Goal: Information Seeking & Learning: Learn about a topic

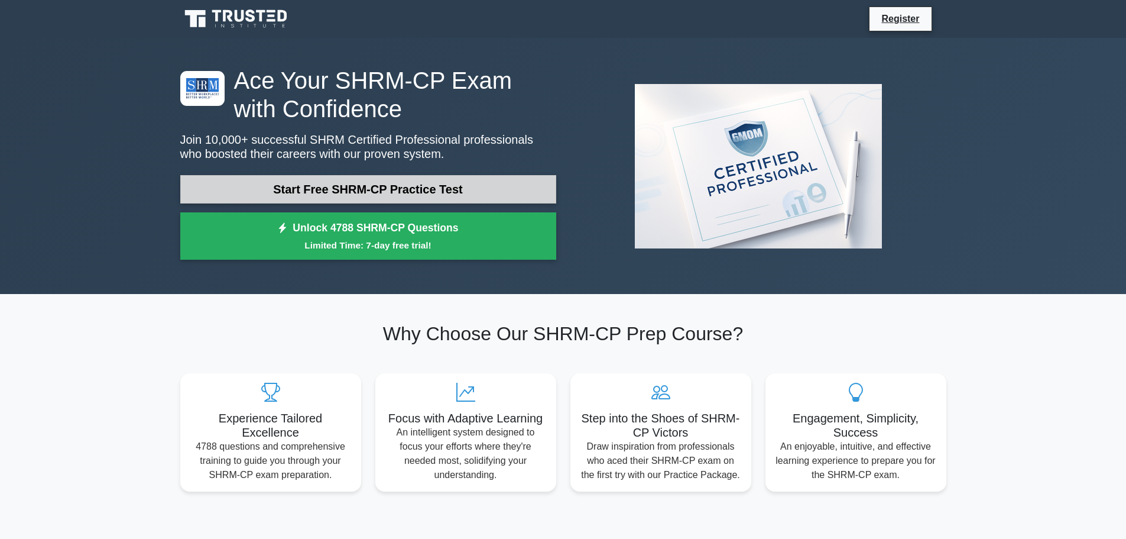
click at [299, 183] on link "Start Free SHRM-CP Practice Test" at bounding box center [368, 189] width 376 height 28
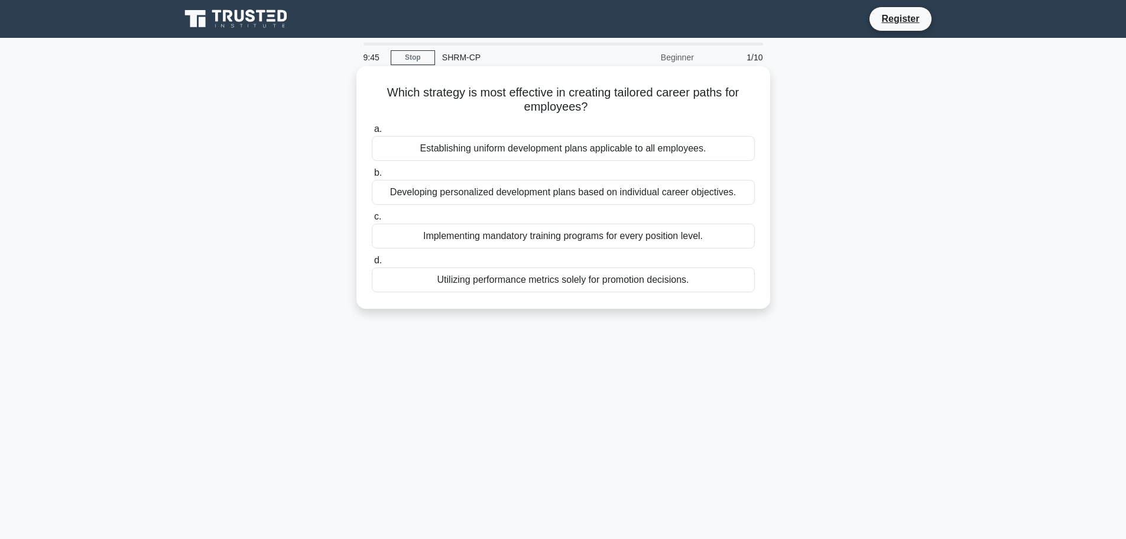
click at [545, 197] on div "Developing personalized development plans based on individual career objectives." at bounding box center [563, 192] width 383 height 25
click at [372, 177] on input "b. Developing personalized development plans based on individual career objecti…" at bounding box center [372, 173] width 0 height 8
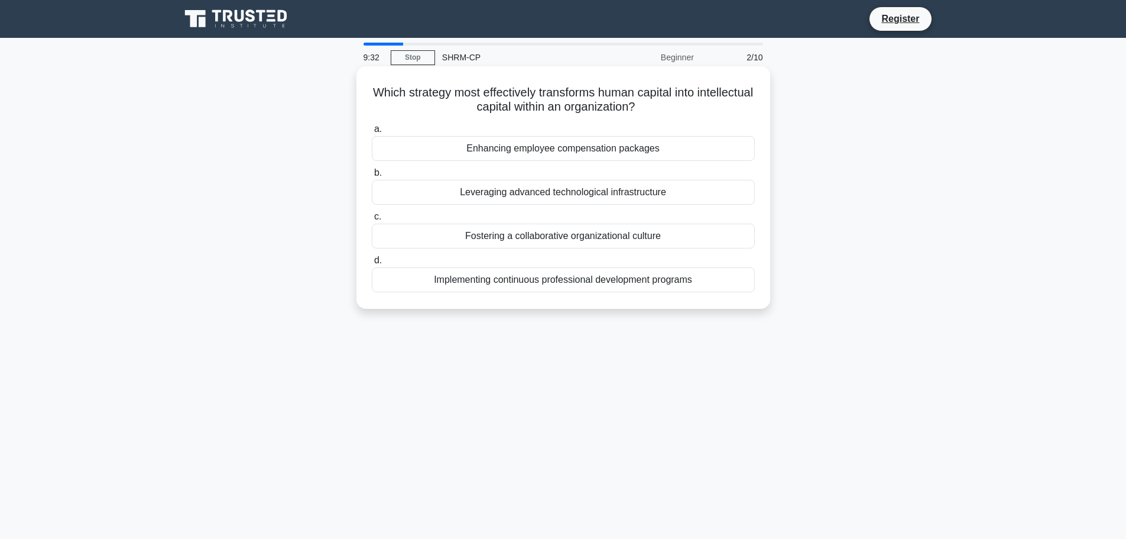
click at [494, 283] on div "Implementing continuous professional development programs" at bounding box center [563, 279] width 383 height 25
click at [372, 264] on input "d. Implementing continuous professional development programs" at bounding box center [372, 261] width 0 height 8
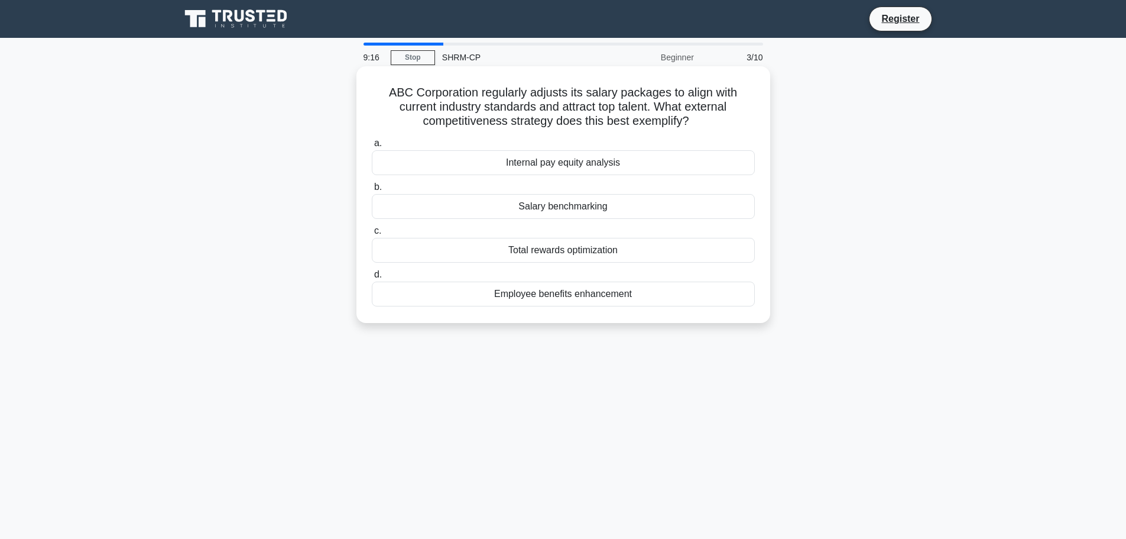
click at [461, 212] on div "Salary benchmarking" at bounding box center [563, 206] width 383 height 25
click at [372, 191] on input "b. Salary benchmarking" at bounding box center [372, 187] width 0 height 8
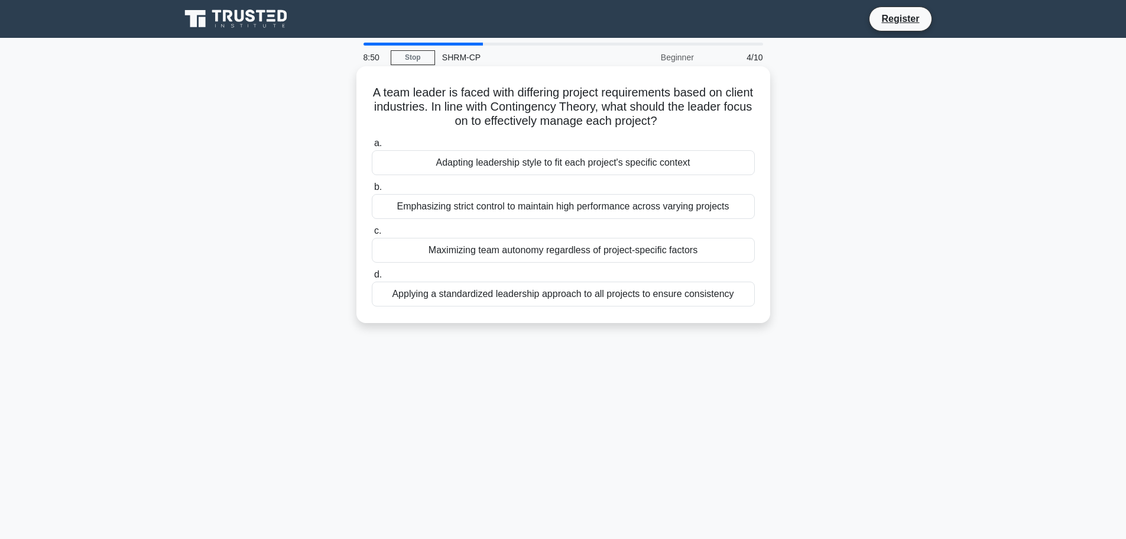
click at [427, 298] on div "Applying a standardized leadership approach to all projects to ensure consisten…" at bounding box center [563, 293] width 383 height 25
click at [372, 278] on input "d. Applying a standardized leadership approach to all projects to ensure consis…" at bounding box center [372, 275] width 0 height 8
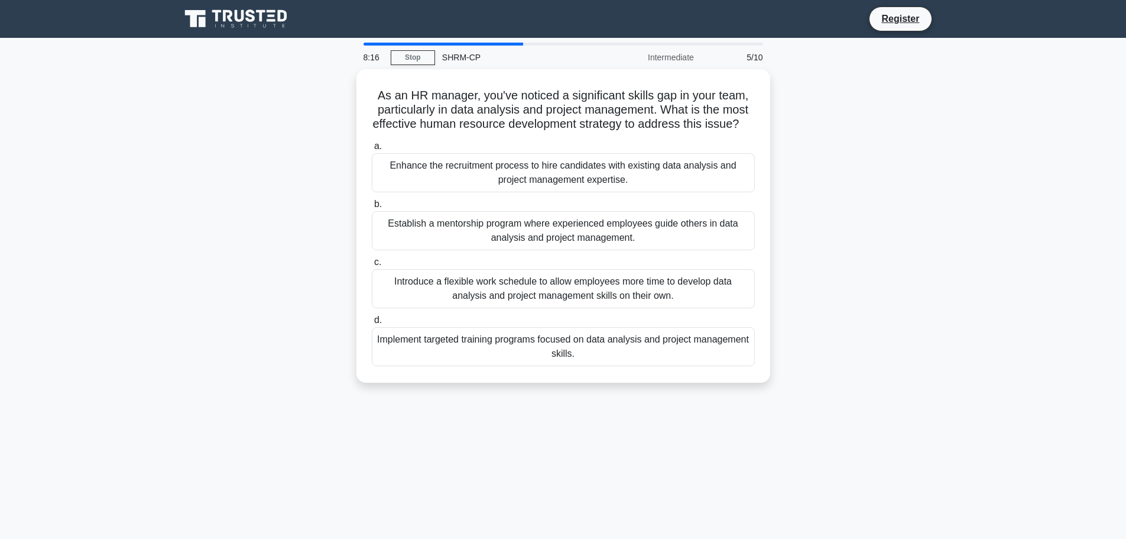
click at [536, 351] on div "Implement targeted training programs focused on data analysis and project manag…" at bounding box center [563, 346] width 383 height 39
click at [372, 324] on input "d. Implement targeted training programs focused on data analysis and project ma…" at bounding box center [372, 320] width 0 height 8
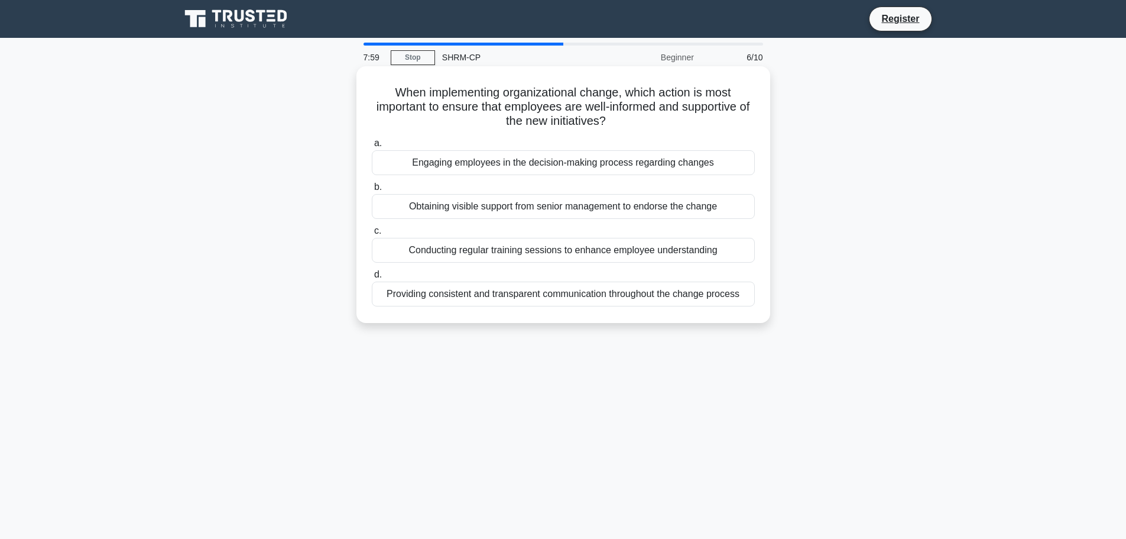
click at [485, 291] on div "Providing consistent and transparent communication throughout the change process" at bounding box center [563, 293] width 383 height 25
click at [372, 278] on input "d. Providing consistent and transparent communication throughout the change pro…" at bounding box center [372, 275] width 0 height 8
click at [453, 248] on div "Establishing specific key performance indicators (KPIs) aligned with strategic …" at bounding box center [563, 250] width 383 height 25
click at [372, 235] on input "c. Establishing specific key performance indicators (KPIs) aligned with strateg…" at bounding box center [372, 231] width 0 height 8
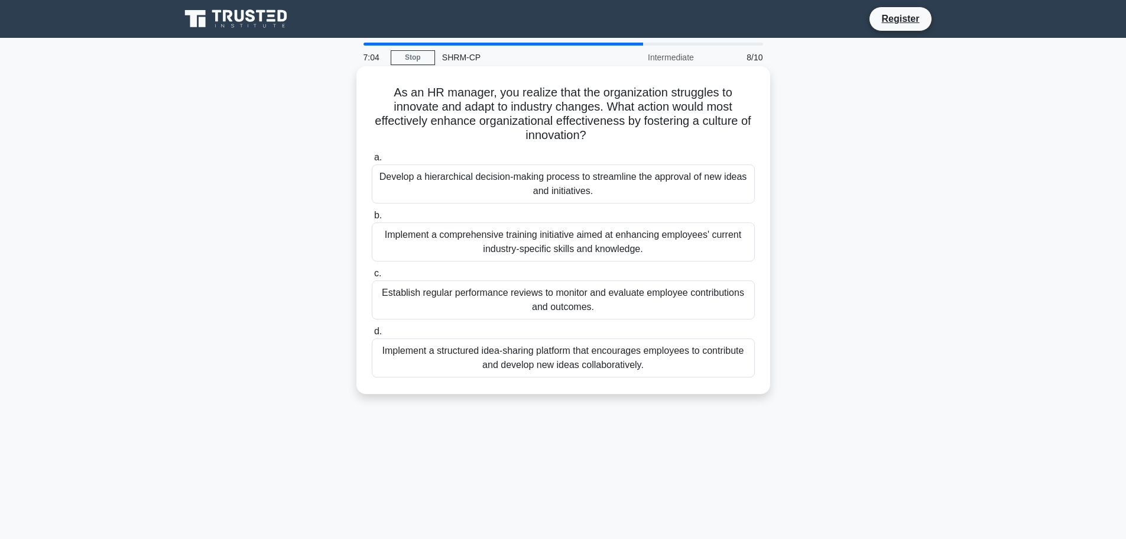
click at [462, 352] on div "Implement a structured idea-sharing platform that encourages employees to contr…" at bounding box center [563, 357] width 383 height 39
click at [372, 335] on input "d. Implement a structured idea-sharing platform that encourages employees to co…" at bounding box center [372, 331] width 0 height 8
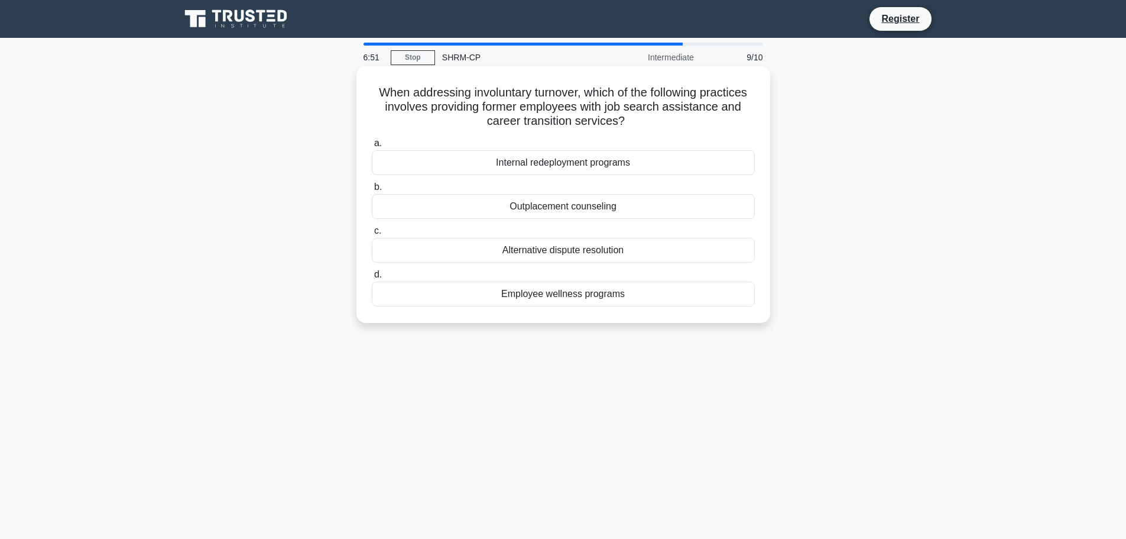
click at [494, 207] on div "Outplacement counseling" at bounding box center [563, 206] width 383 height 25
click at [372, 191] on input "b. Outplacement counseling" at bounding box center [372, 187] width 0 height 8
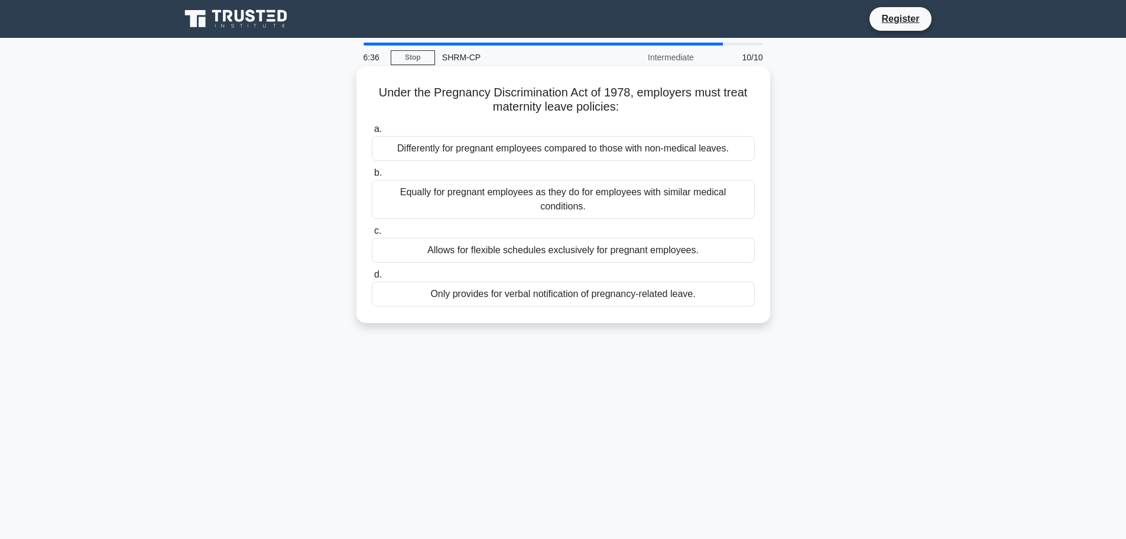
click at [481, 206] on div "Equally for pregnant employees as they do for employees with similar medical co…" at bounding box center [563, 199] width 383 height 39
click at [372, 177] on input "b. Equally for pregnant employees as they do for employees with similar medical…" at bounding box center [372, 173] width 0 height 8
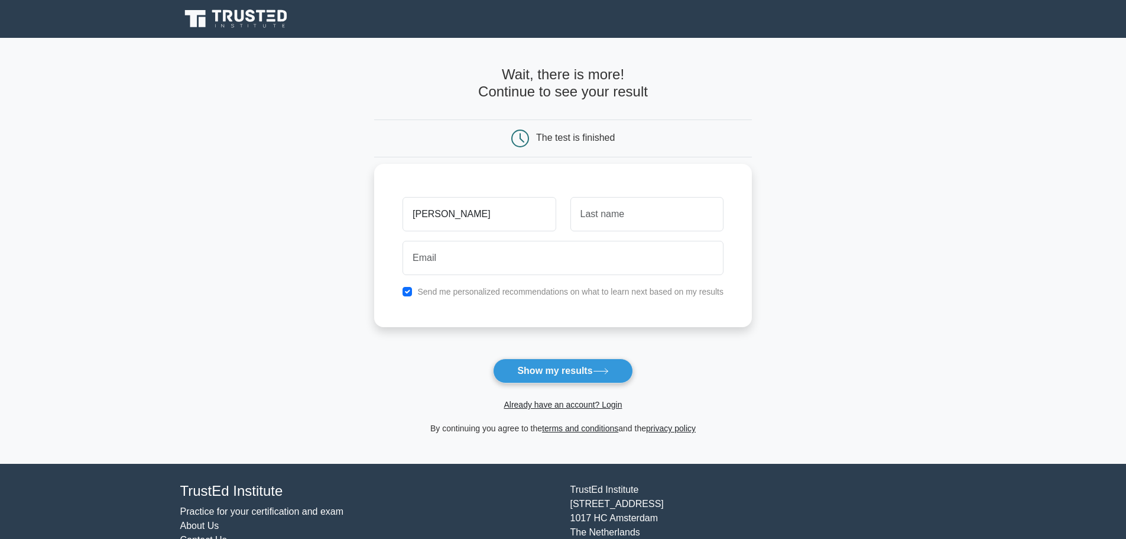
type input "Wanda"
type input "Merkson"
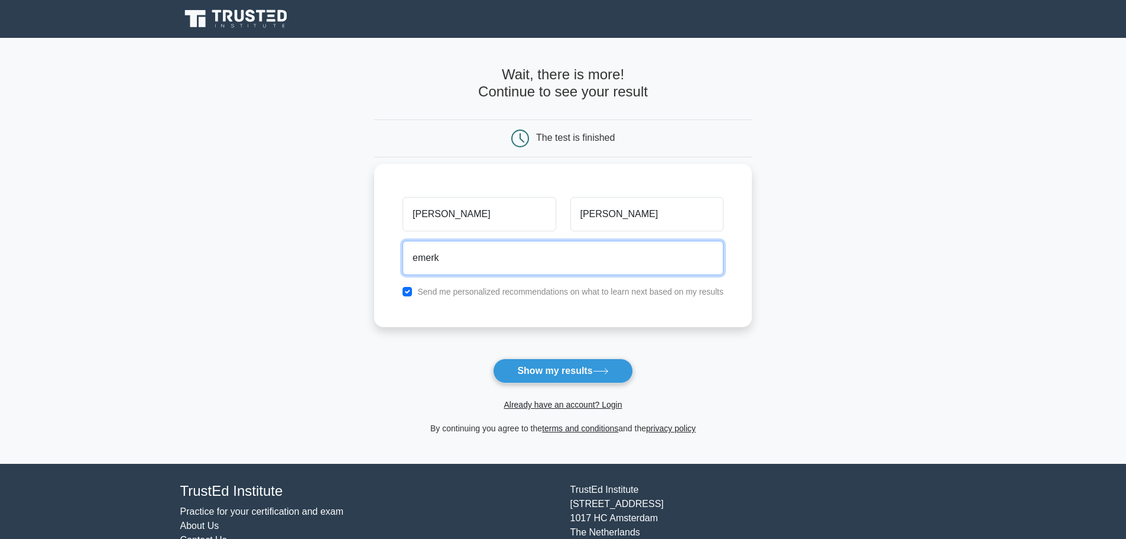
type input "emerkson77@gmail.com"
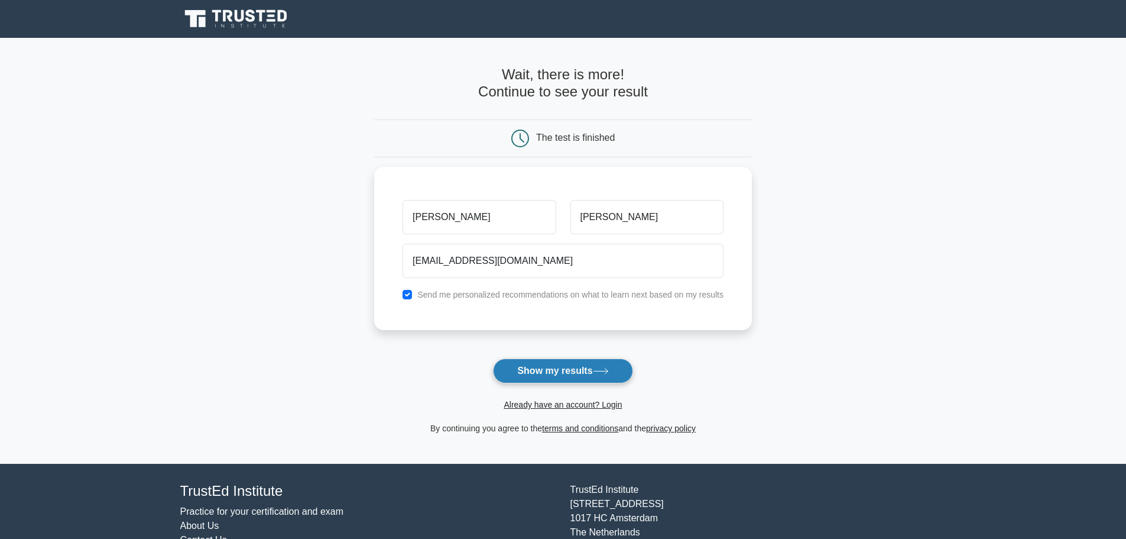
click at [559, 369] on button "Show my results" at bounding box center [563, 370] width 140 height 25
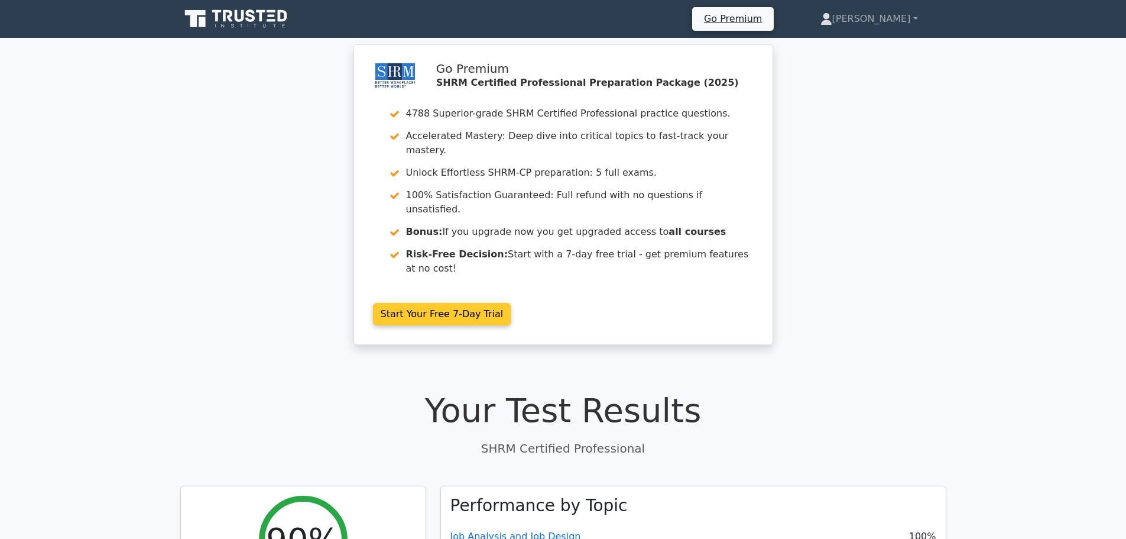
click at [408, 303] on link "Start Your Free 7-Day Trial" at bounding box center [442, 314] width 138 height 22
